Goal: Information Seeking & Learning: Learn about a topic

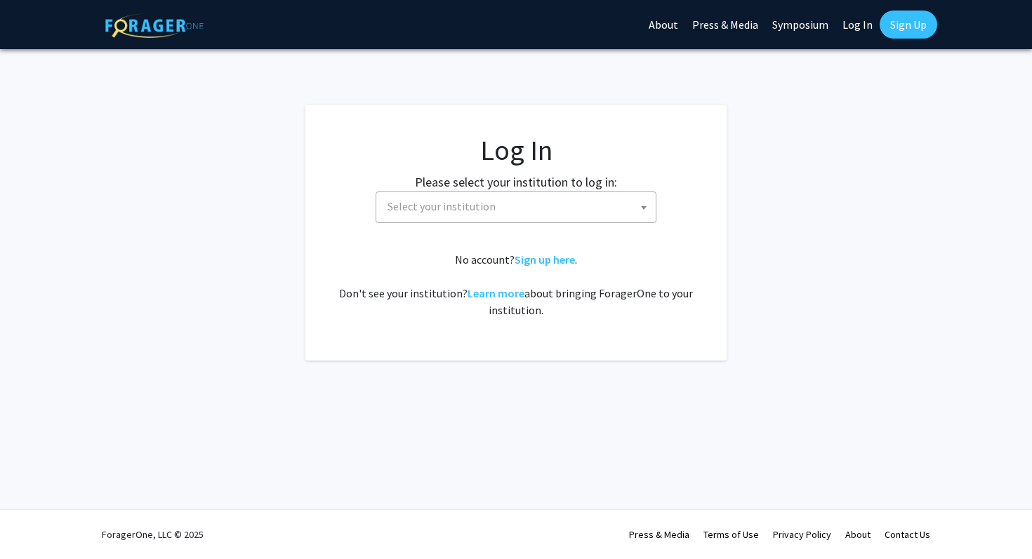
click at [557, 222] on span "Select your institution" at bounding box center [516, 208] width 281 height 32
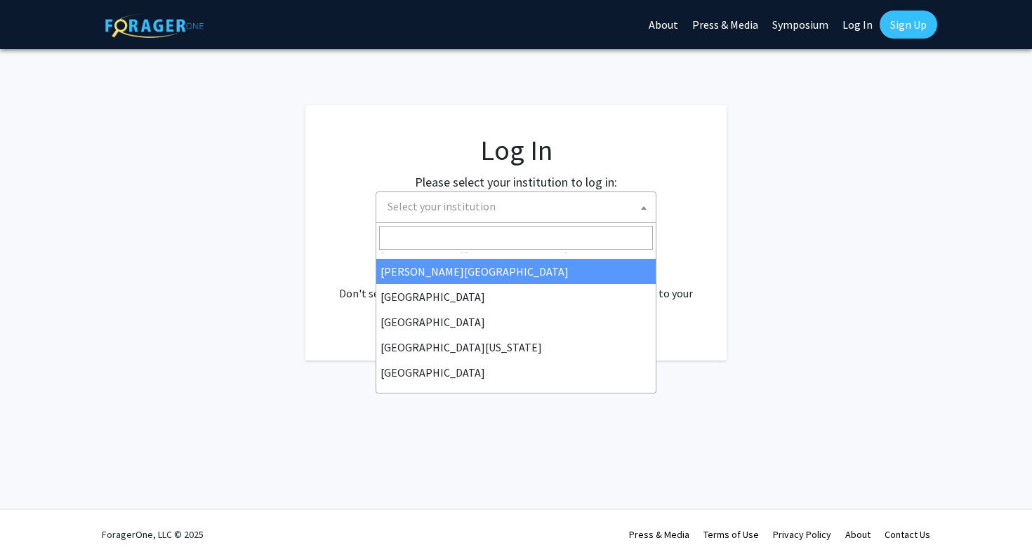
scroll to position [72, 0]
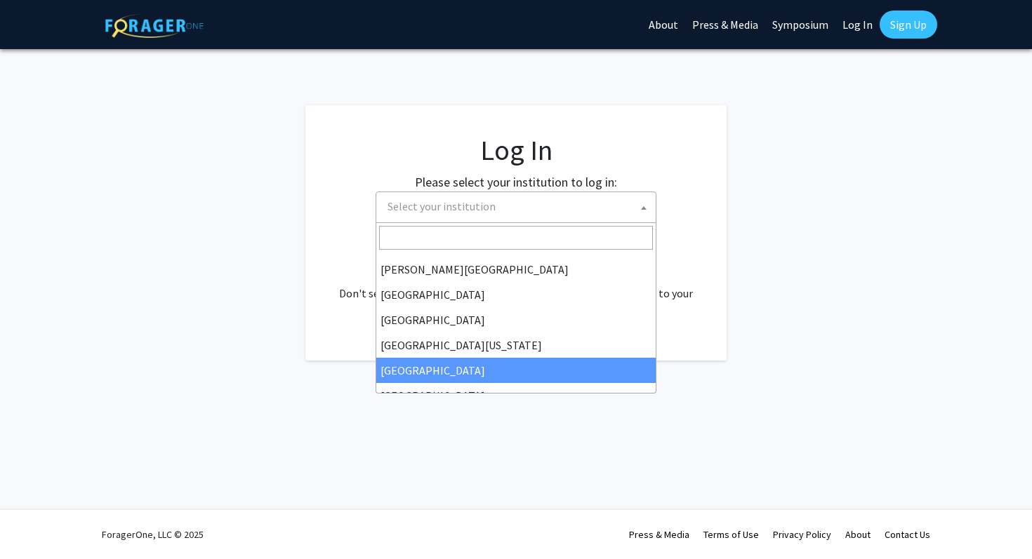
select select "12"
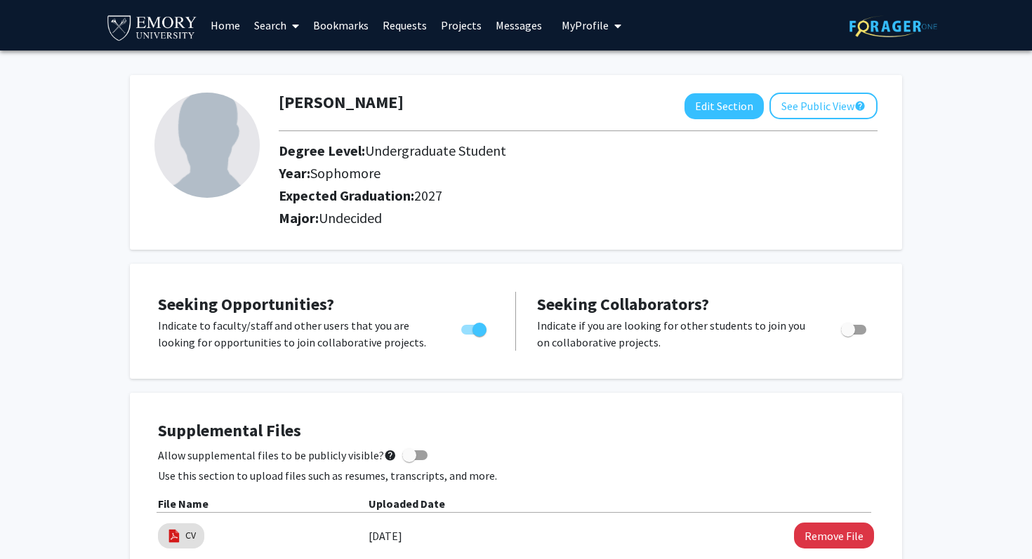
click at [463, 28] on link "Projects" at bounding box center [461, 25] width 55 height 49
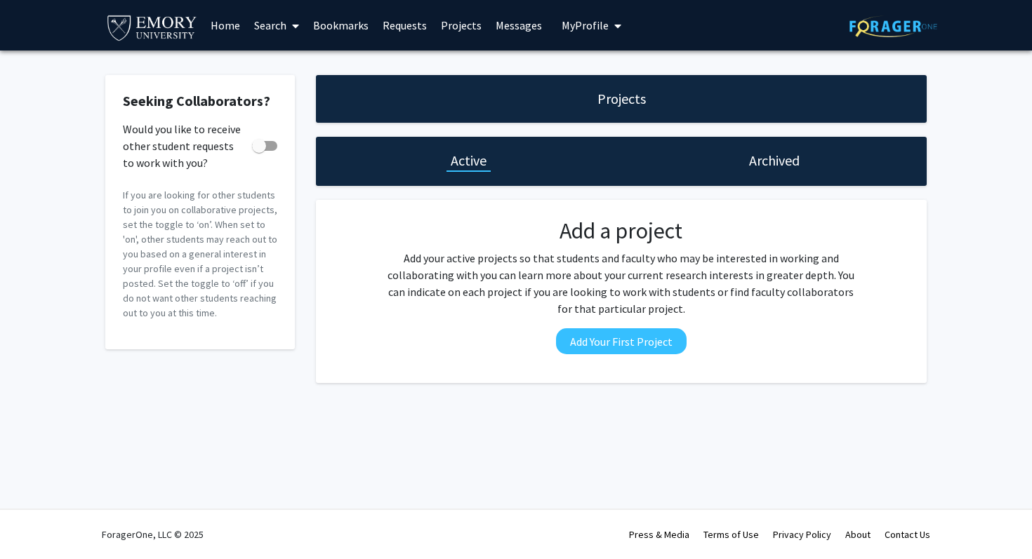
click at [221, 18] on link "Home" at bounding box center [226, 25] width 44 height 49
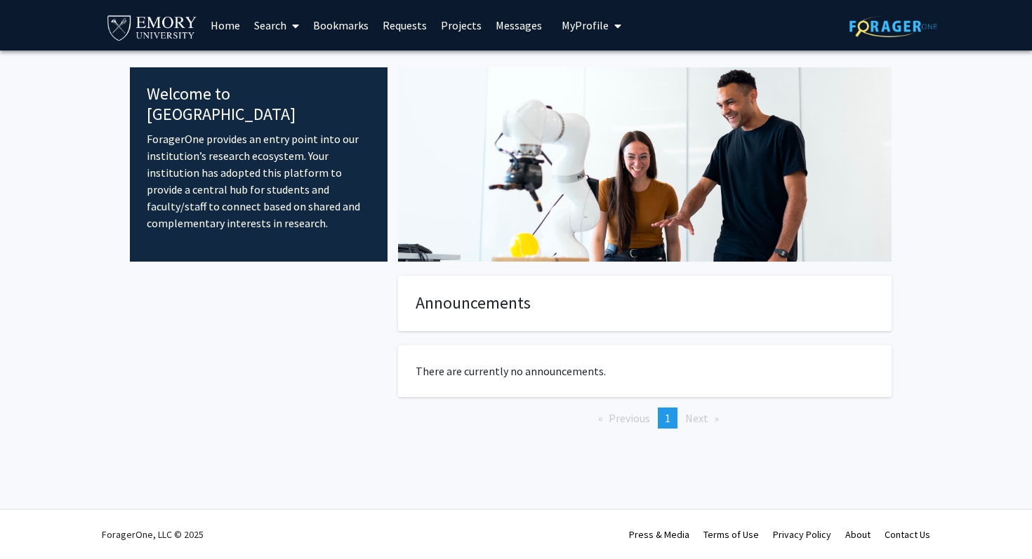
click at [286, 27] on link "Search" at bounding box center [276, 25] width 59 height 49
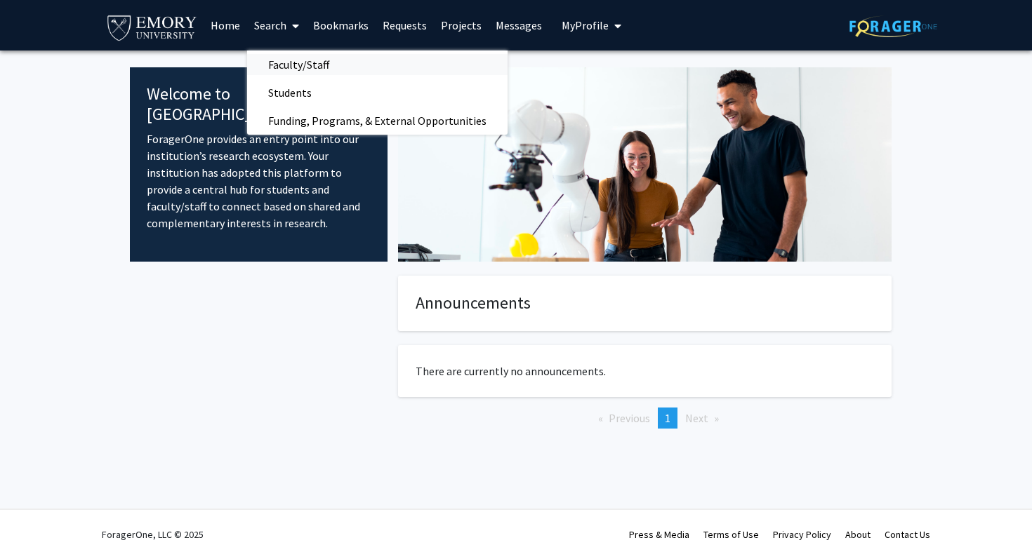
click at [287, 63] on span "Faculty/Staff" at bounding box center [298, 65] width 103 height 28
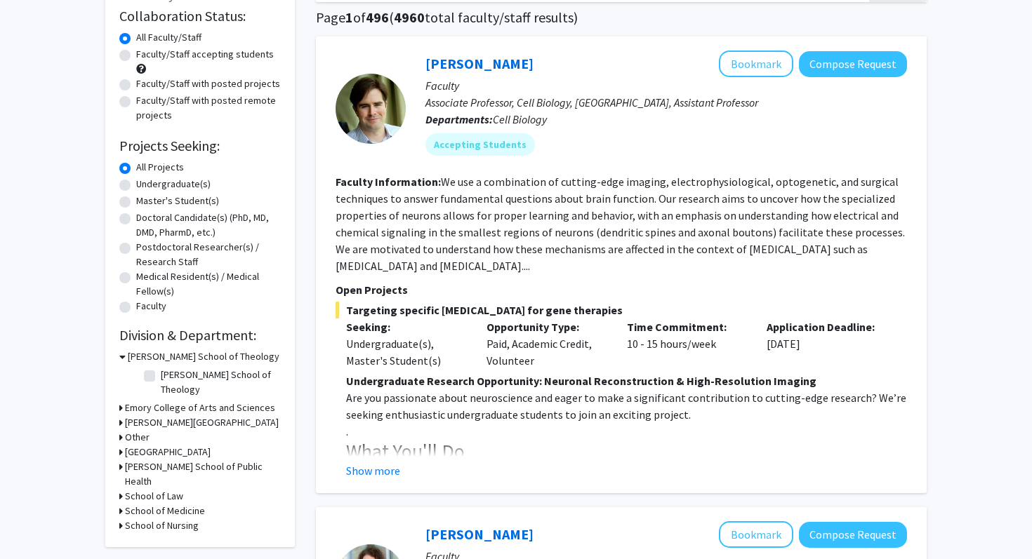
scroll to position [115, 0]
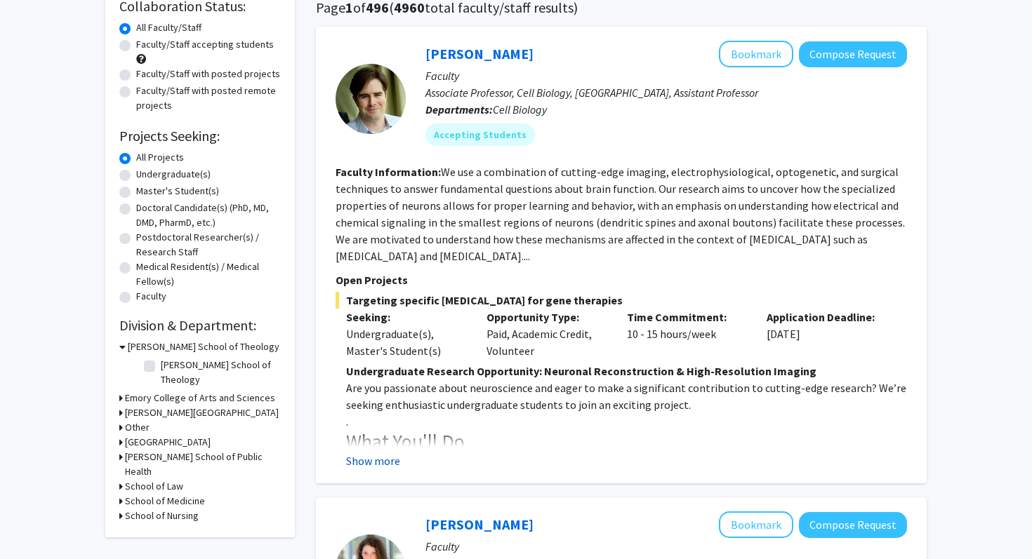
click at [368, 465] on button "Show more" at bounding box center [373, 461] width 54 height 17
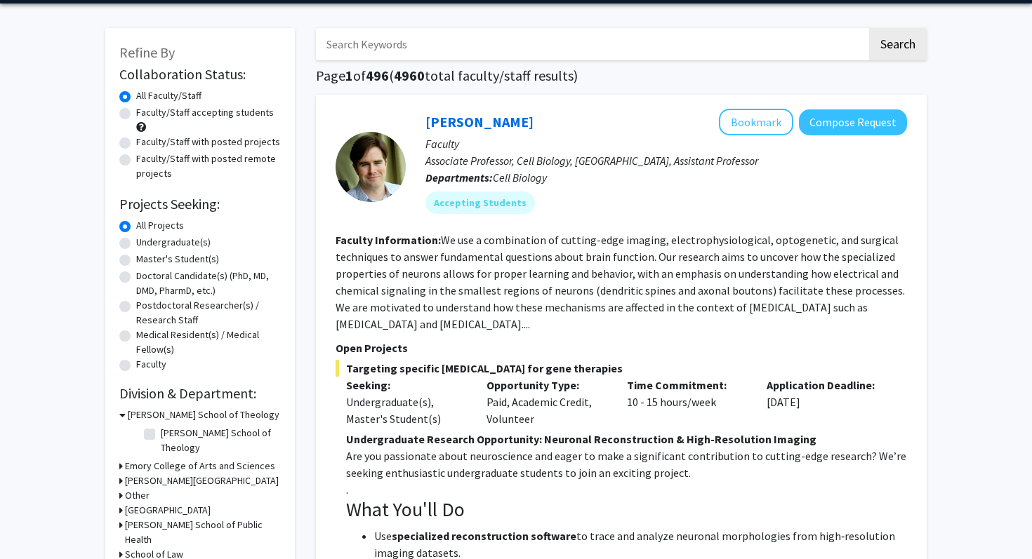
scroll to position [0, 0]
